Goal: Transaction & Acquisition: Download file/media

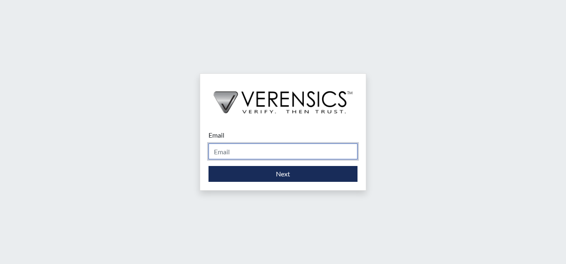
click at [252, 147] on input "Email" at bounding box center [283, 151] width 149 height 16
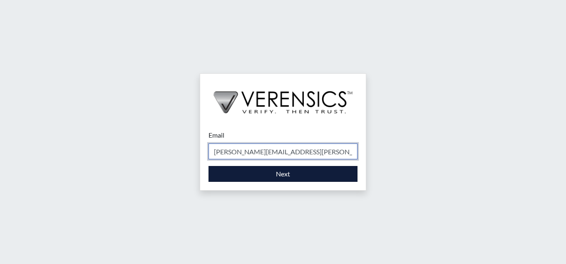
type input "[PERSON_NAME][EMAIL_ADDRESS][PERSON_NAME][DOMAIN_NAME]"
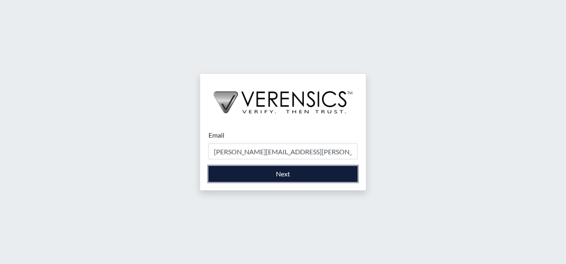
click at [286, 176] on button "Next" at bounding box center [283, 174] width 149 height 16
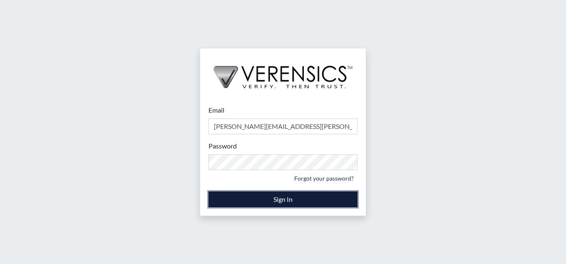
click at [293, 197] on button "Sign In" at bounding box center [283, 199] width 149 height 16
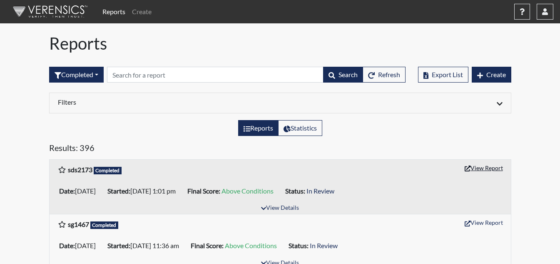
click at [490, 167] on button "View Report" at bounding box center [484, 167] width 46 height 13
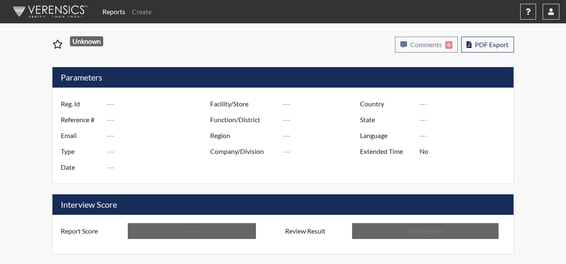
type input "sds2173"
type input "51433"
type input "---"
type input "Corrections Pre-Employment"
type input "[DATE]"
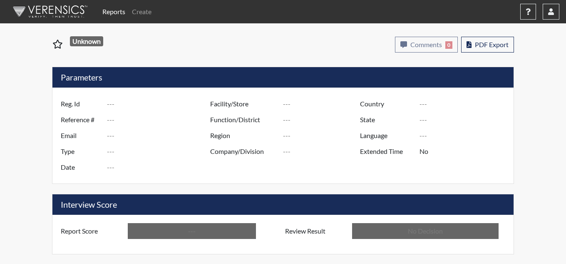
type input "[PERSON_NAME]"
type input "[GEOGRAPHIC_DATA]"
type input "[US_STATE]"
type input "English"
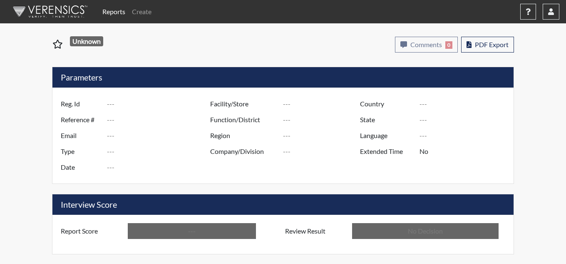
type input "Above Conditions"
type input "In Review"
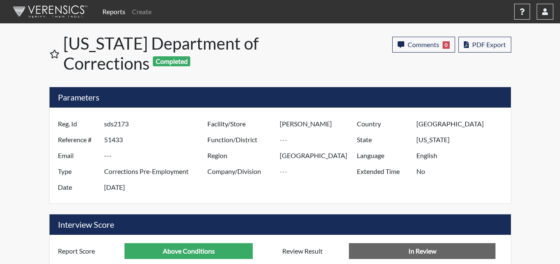
scroll to position [138, 346]
click at [480, 41] on span "PDF Export" at bounding box center [489, 44] width 34 height 8
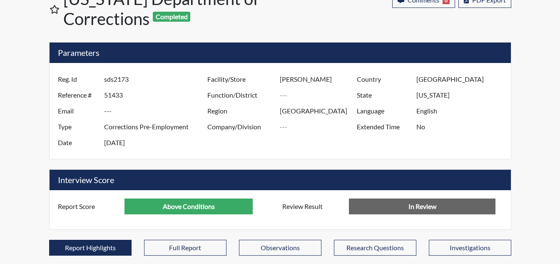
scroll to position [0, 0]
